Goal: Obtain resource: Obtain resource

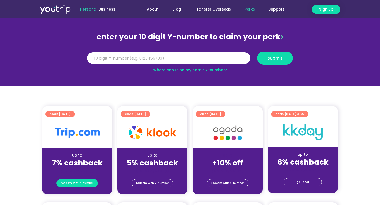
click at [78, 180] on span "redeem with Y-number" at bounding box center [77, 183] width 32 height 7
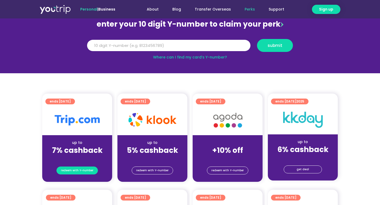
scroll to position [58, 0]
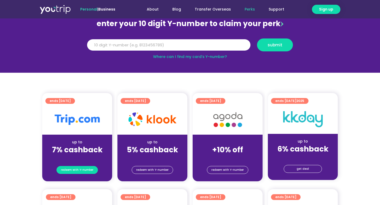
click at [88, 171] on span "redeem with Y-number" at bounding box center [77, 170] width 32 height 7
click at [131, 39] on input "Y Number" at bounding box center [168, 45] width 163 height 12
click at [142, 46] on input "Y Number" at bounding box center [168, 45] width 163 height 12
click at [98, 45] on input "8155605872" at bounding box center [168, 45] width 163 height 12
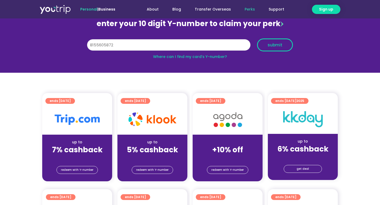
type input "8155605872"
click at [282, 50] on button "submit" at bounding box center [275, 45] width 36 height 13
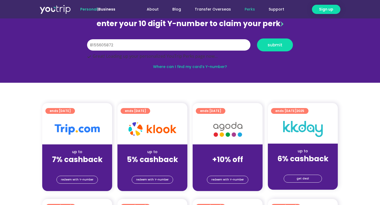
scroll to position [74, 0]
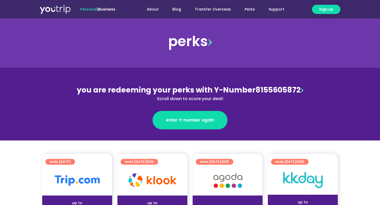
scroll to position [51, 0]
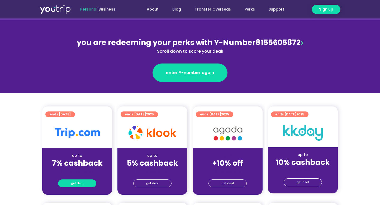
click at [83, 183] on link "get deal" at bounding box center [77, 184] width 38 height 8
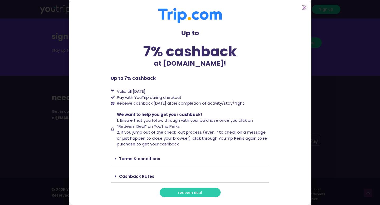
scroll to position [653, 0]
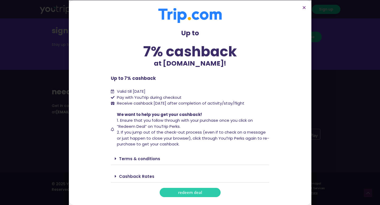
click at [185, 191] on span "redeem deal" at bounding box center [190, 193] width 24 height 4
